Goal: Transaction & Acquisition: Purchase product/service

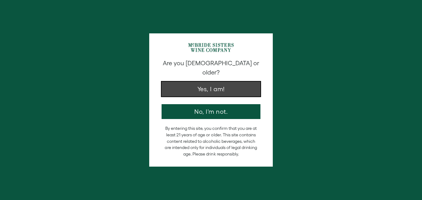
click at [244, 82] on button "Yes, I am!" at bounding box center [210, 89] width 99 height 15
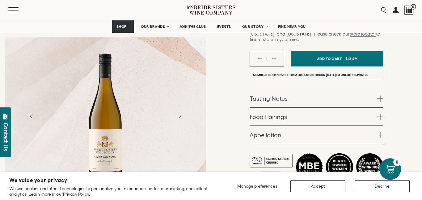
scroll to position [201, 0]
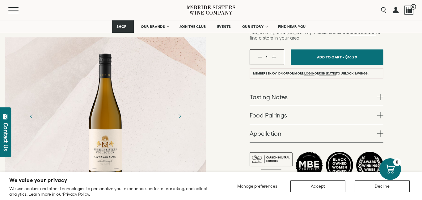
click at [381, 94] on span at bounding box center [380, 97] width 6 height 6
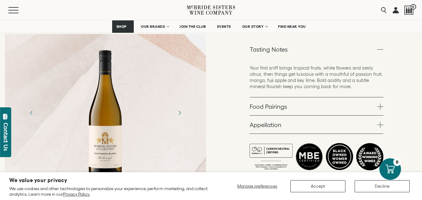
scroll to position [249, 0]
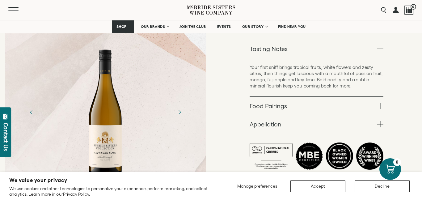
click at [382, 103] on span at bounding box center [380, 106] width 6 height 6
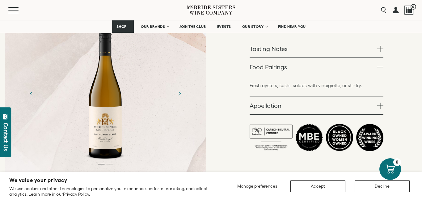
click at [381, 102] on span at bounding box center [380, 105] width 6 height 6
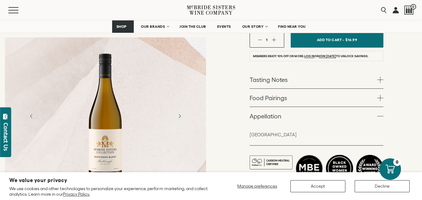
scroll to position [218, 0]
click at [177, 111] on icon "Next" at bounding box center [179, 116] width 11 height 11
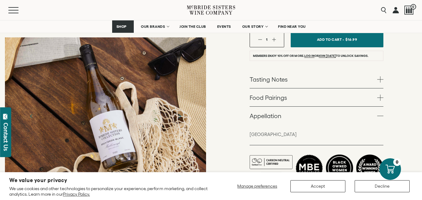
click at [177, 111] on icon "Next" at bounding box center [179, 116] width 11 height 11
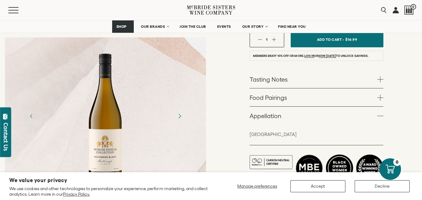
click at [177, 111] on icon "Next" at bounding box center [179, 116] width 11 height 11
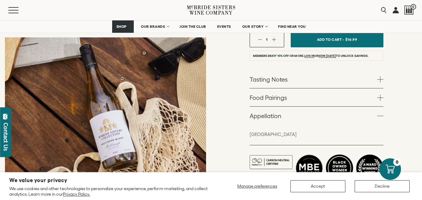
click at [380, 76] on span at bounding box center [380, 79] width 6 height 6
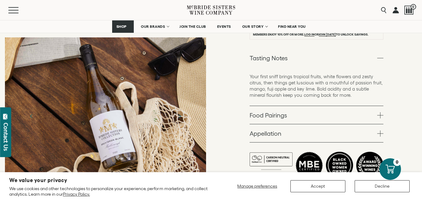
scroll to position [241, 0]
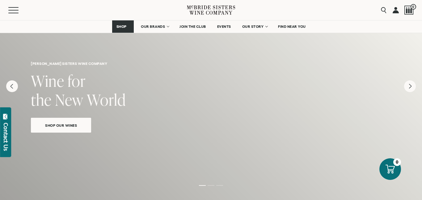
scroll to position [67, 0]
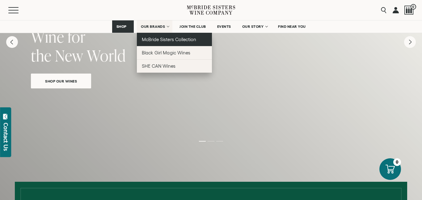
click at [159, 42] on link "McBride Sisters Collection" at bounding box center [174, 39] width 75 height 13
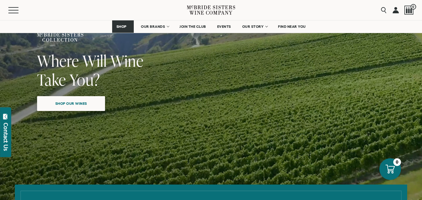
click at [61, 107] on span "Shop our wines" at bounding box center [70, 103] width 53 height 12
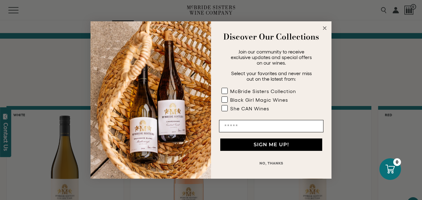
scroll to position [472, 0]
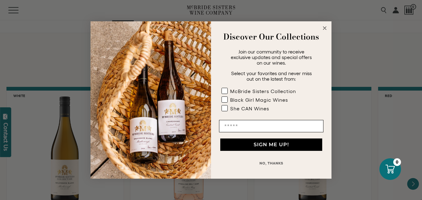
click at [324, 27] on circle "Close dialog" at bounding box center [324, 28] width 7 height 7
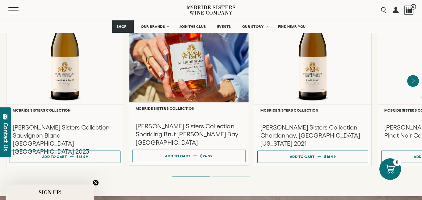
scroll to position [579, 0]
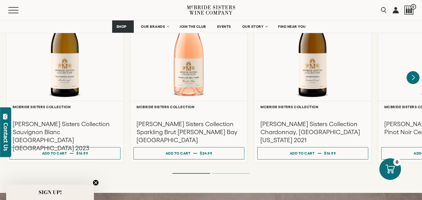
click at [413, 71] on icon "Next" at bounding box center [412, 77] width 13 height 13
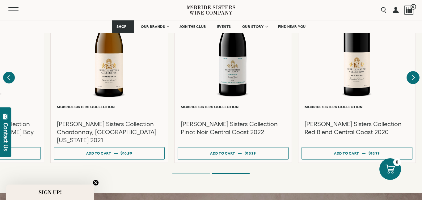
click at [413, 68] on div at bounding box center [356, 42] width 117 height 116
